Goal: Task Accomplishment & Management: Manage account settings

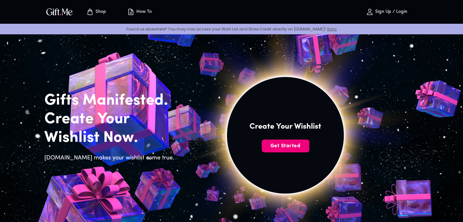
click at [280, 143] on span "Get Started" at bounding box center [286, 146] width 48 height 7
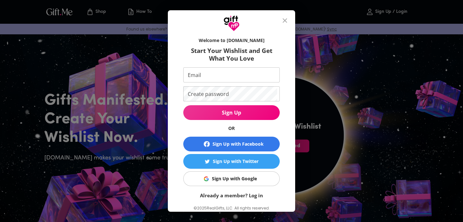
click at [233, 181] on div "Sign Up with Google" at bounding box center [234, 178] width 45 height 7
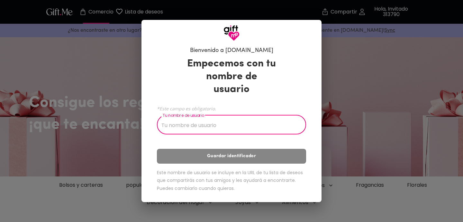
click at [229, 123] on input "Tu nombre de usuario" at bounding box center [228, 126] width 142 height 18
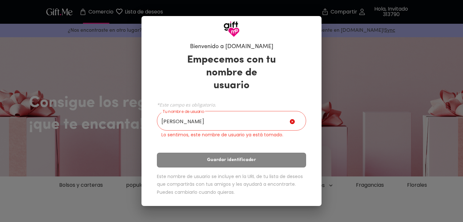
click at [294, 119] on icon at bounding box center [292, 121] width 5 height 5
click at [292, 119] on icon at bounding box center [292, 121] width 5 height 5
click at [272, 114] on input "[PERSON_NAME]" at bounding box center [223, 122] width 133 height 18
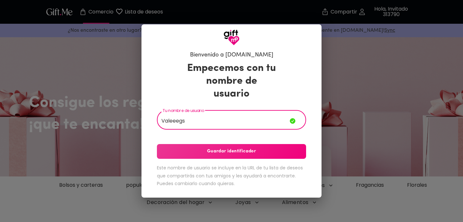
type input "Valeeegs"
click at [267, 148] on span "Guardar identificador" at bounding box center [231, 151] width 149 height 7
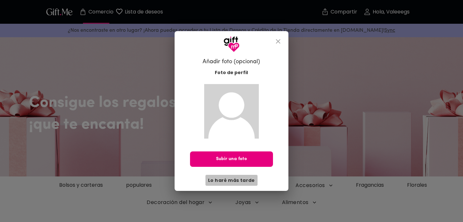
click at [239, 178] on font "Lo haré más tarde" at bounding box center [231, 180] width 47 height 6
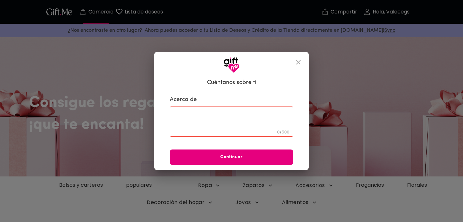
click at [298, 60] on icon "cerca" at bounding box center [298, 62] width 8 height 8
